Goal: Find specific page/section: Find specific page/section

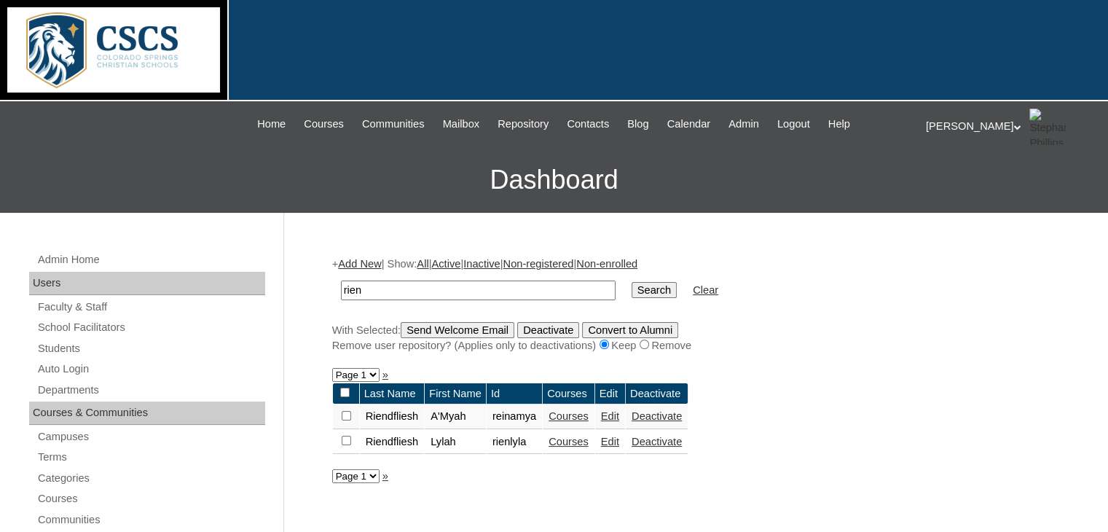
drag, startPoint x: 391, startPoint y: 294, endPoint x: 320, endPoint y: 277, distance: 72.8
type input "corban"
click at [631, 282] on input "Search" at bounding box center [653, 290] width 45 height 16
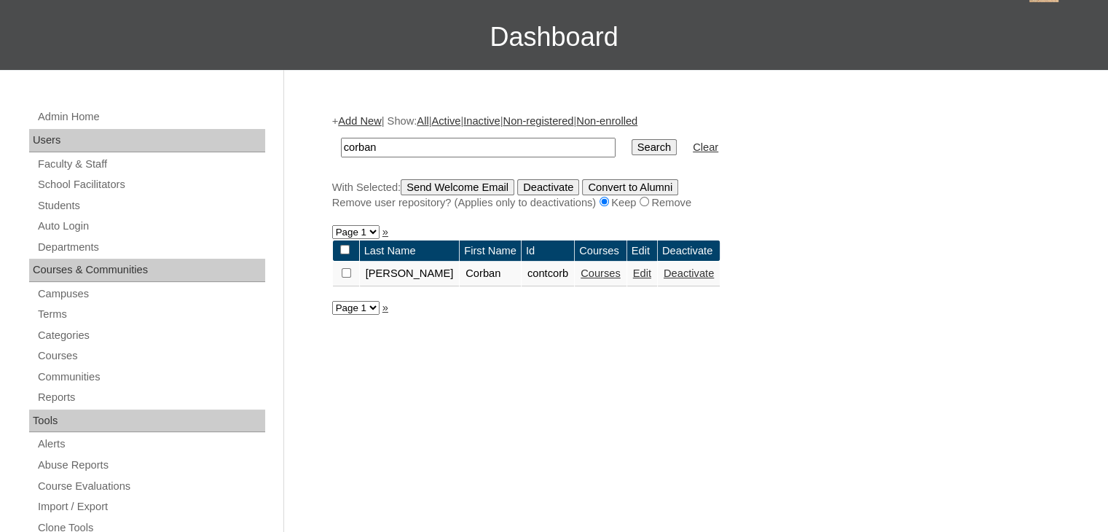
scroll to position [146, 0]
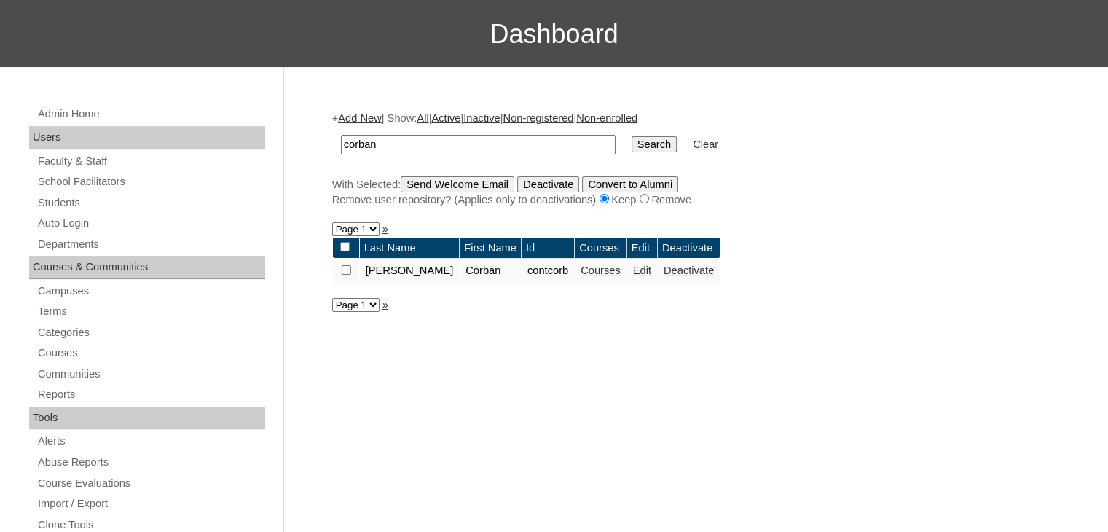
click at [580, 272] on link "Courses" at bounding box center [600, 270] width 40 height 12
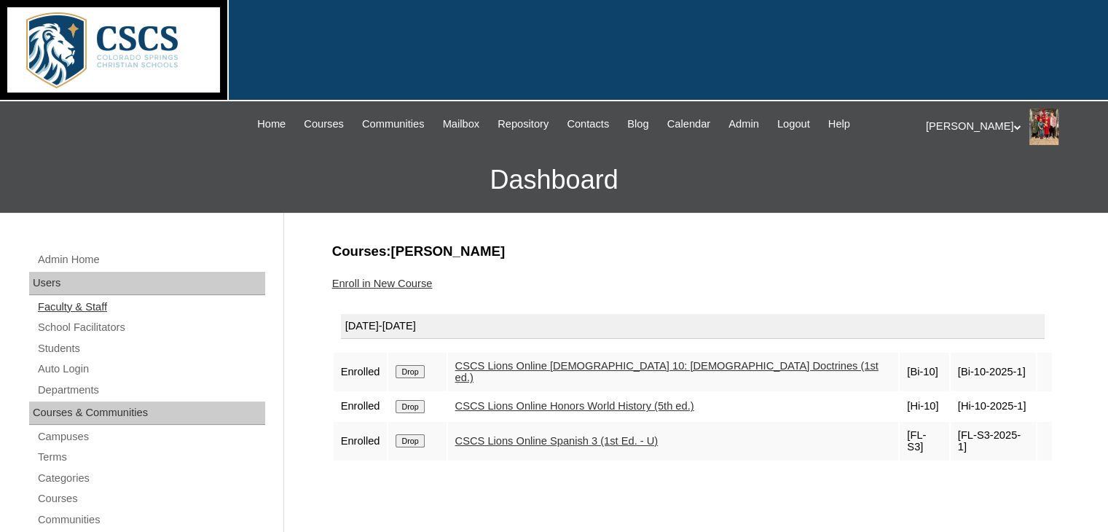
click at [72, 303] on link "Faculty & Staff" at bounding box center [150, 307] width 229 height 18
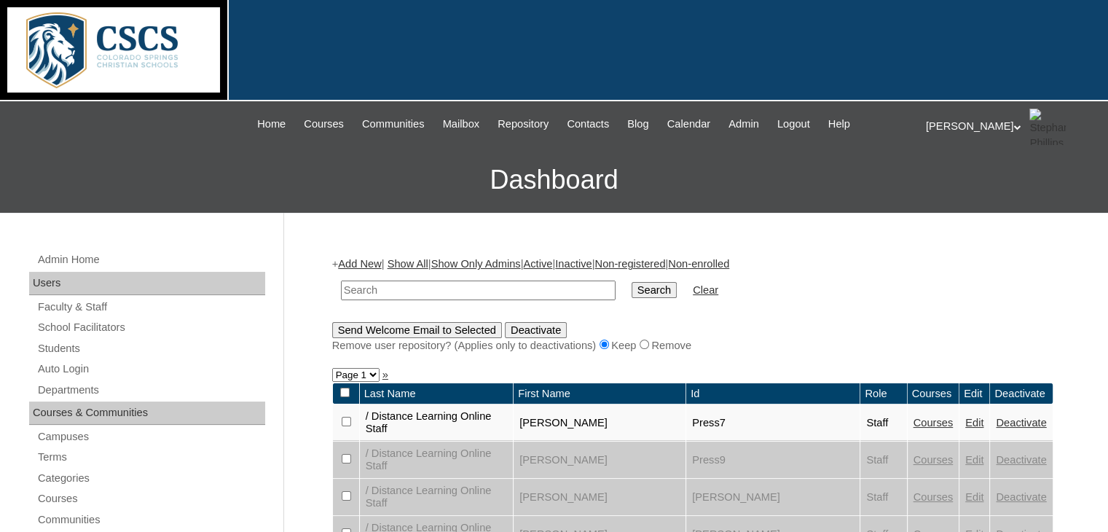
click at [414, 287] on input "text" at bounding box center [478, 290] width 275 height 20
type input "rose"
click at [631, 282] on input "Search" at bounding box center [653, 290] width 45 height 16
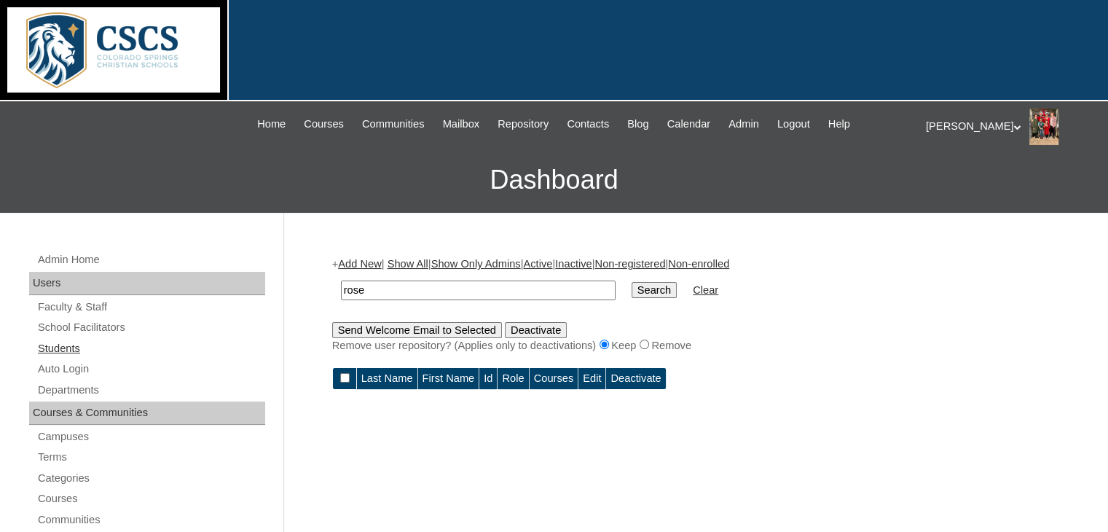
click at [117, 350] on link "Students" at bounding box center [150, 348] width 229 height 18
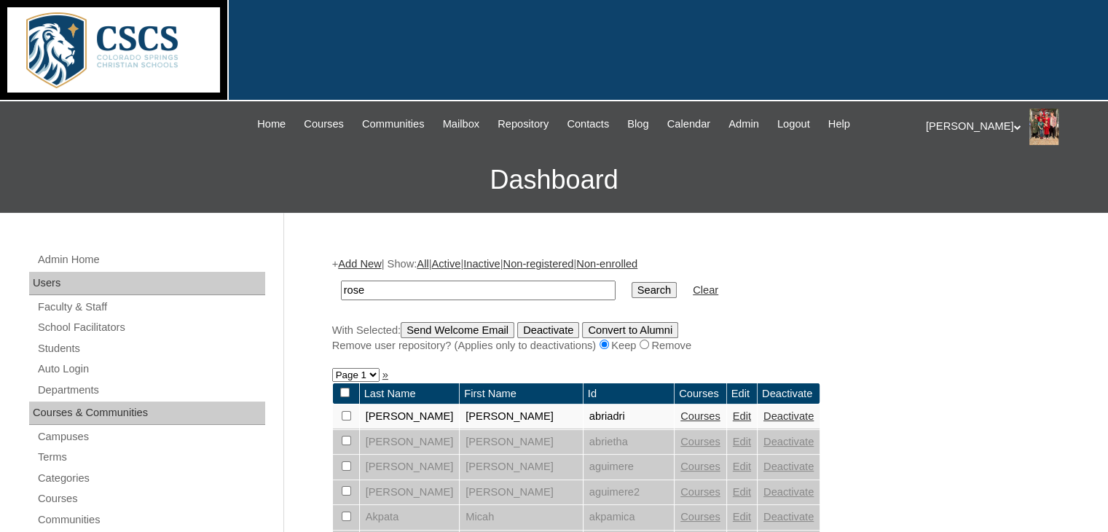
click at [631, 288] on input "Search" at bounding box center [653, 290] width 45 height 16
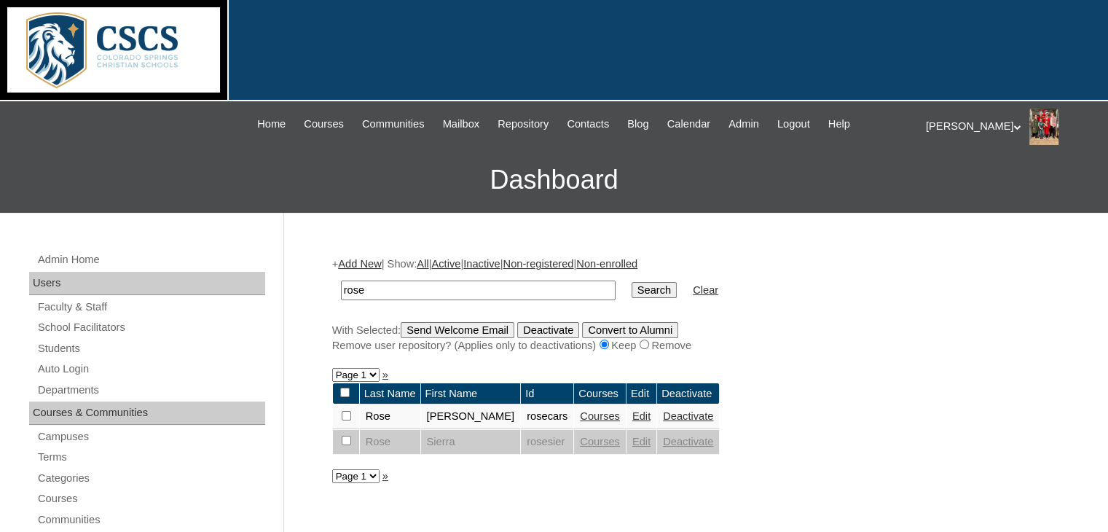
click at [580, 415] on link "Courses" at bounding box center [600, 416] width 40 height 12
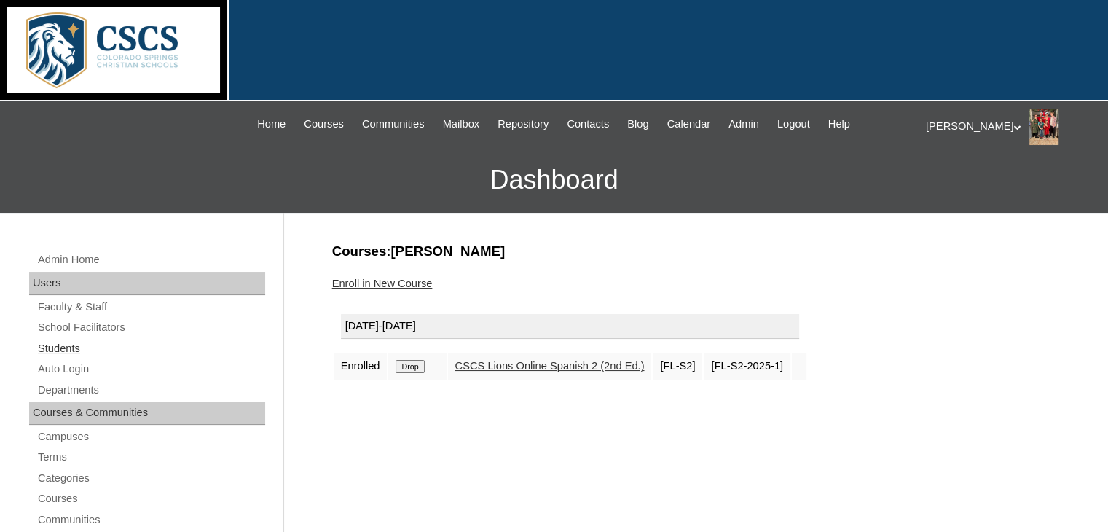
click at [73, 346] on link "Students" at bounding box center [150, 348] width 229 height 18
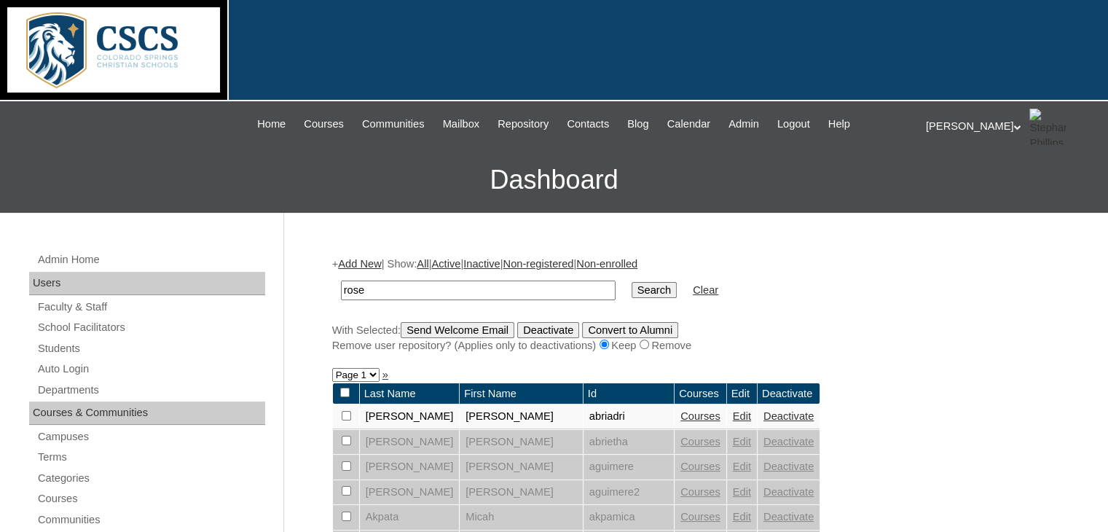
drag, startPoint x: 364, startPoint y: 286, endPoint x: 324, endPoint y: 290, distance: 40.2
type input "wilson"
click at [631, 282] on input "Search" at bounding box center [653, 290] width 45 height 16
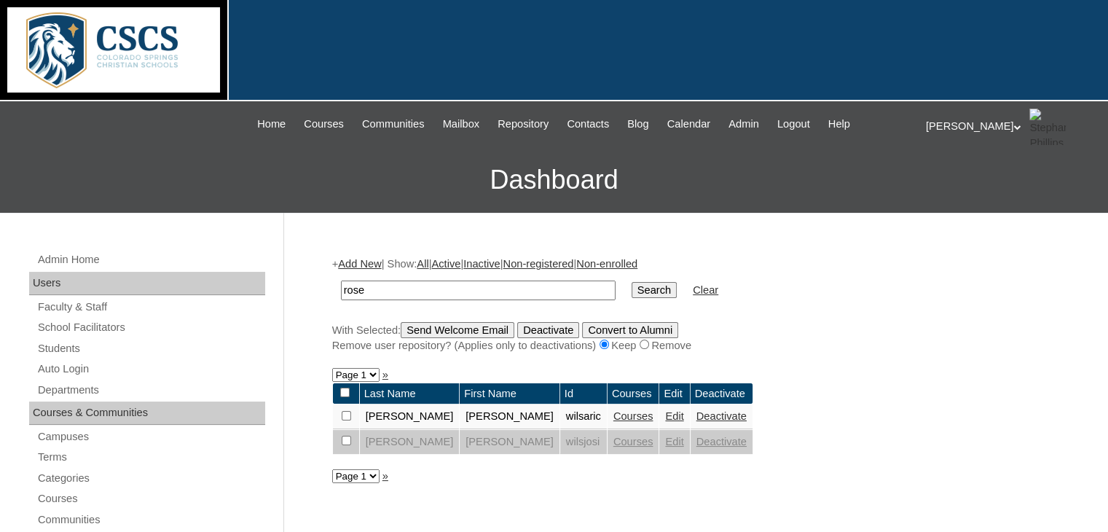
click at [613, 412] on link "Courses" at bounding box center [633, 416] width 40 height 12
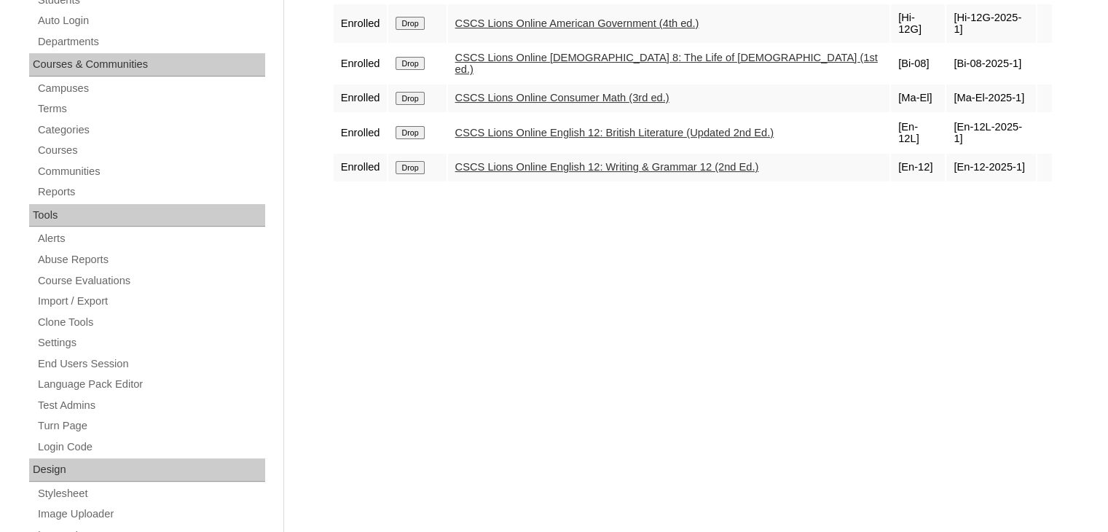
scroll to position [364, 0]
